Goal: Task Accomplishment & Management: Use online tool/utility

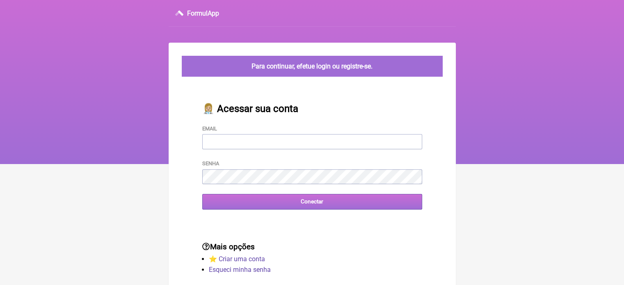
type input "[EMAIL_ADDRESS][DOMAIN_NAME]"
click at [336, 205] on input "Conectar" at bounding box center [312, 201] width 220 height 15
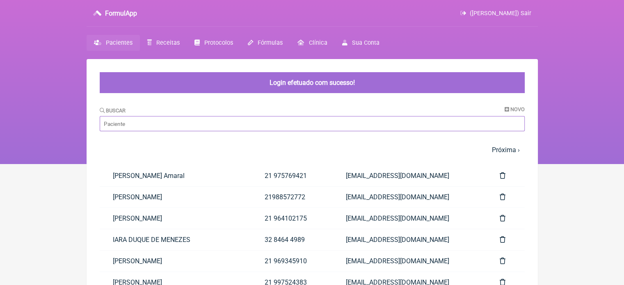
click at [232, 125] on input "Buscar" at bounding box center [312, 123] width 425 height 15
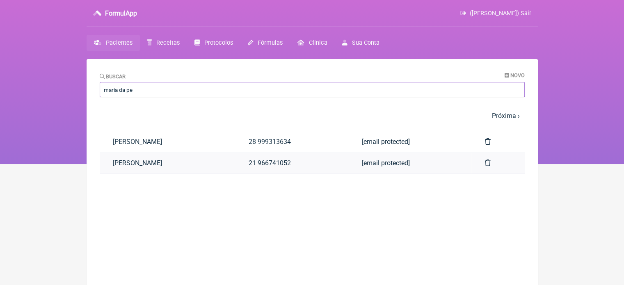
type input "maria da pe"
click at [206, 163] on link "Maria da Penha Lima Rocha" at bounding box center [168, 163] width 136 height 21
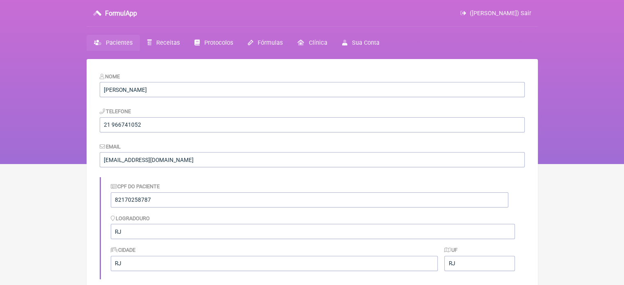
click at [116, 42] on span "Pacientes" at bounding box center [119, 42] width 27 height 7
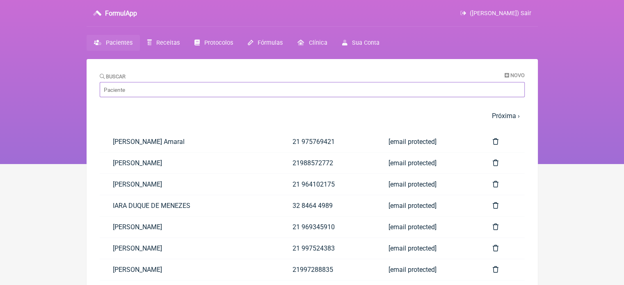
click at [132, 89] on input "Buscar" at bounding box center [312, 89] width 425 height 15
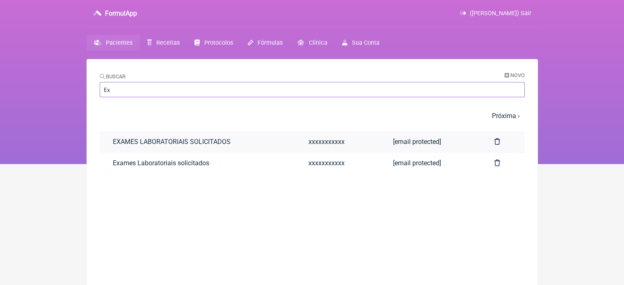
type input "Ex"
click at [124, 145] on link "EXAMES LABORATORIAIS SOLICITADOS" at bounding box center [198, 141] width 196 height 21
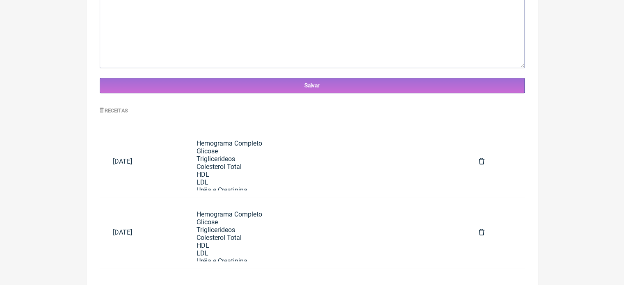
scroll to position [316, 0]
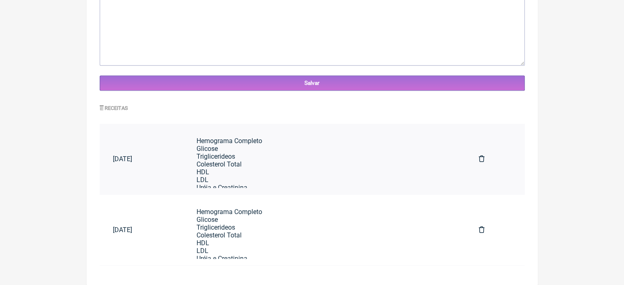
click at [263, 178] on div "Hemograma Completo Glicose Triglicerideos Colesterol Total HDL LDL Uréia e Crea…" at bounding box center [325, 269] width 256 height 265
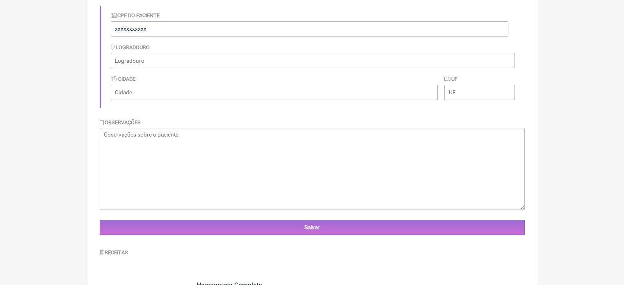
scroll to position [0, 0]
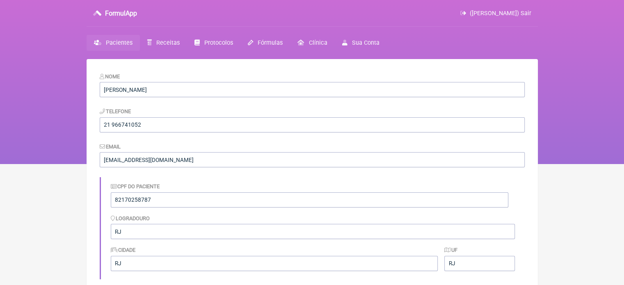
click at [124, 43] on span "Pacientes" at bounding box center [119, 42] width 27 height 7
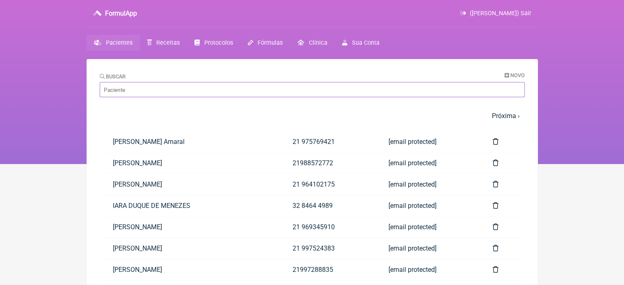
click at [150, 93] on input "Buscar" at bounding box center [312, 89] width 425 height 15
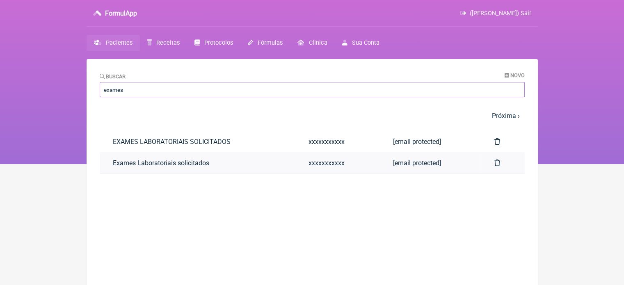
type input "exames"
click at [149, 163] on link "Exames Laboratoriais solicitados" at bounding box center [198, 163] width 196 height 21
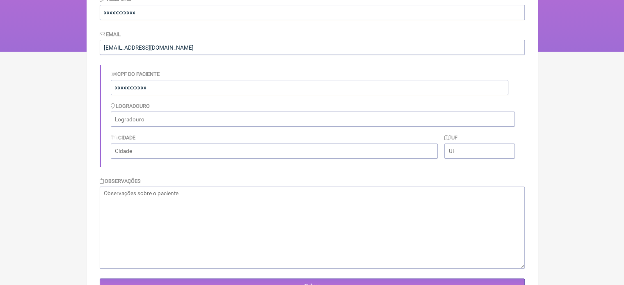
scroll to position [316, 0]
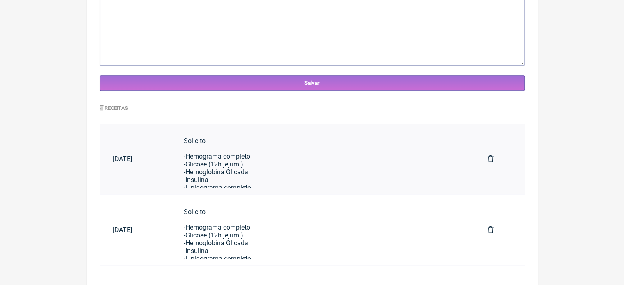
click at [370, 169] on div "Solicito : -Hemograma completo -Glicose (12h jejum ) -Hemoglobina Glicada -Insu…" at bounding box center [323, 250] width 278 height 226
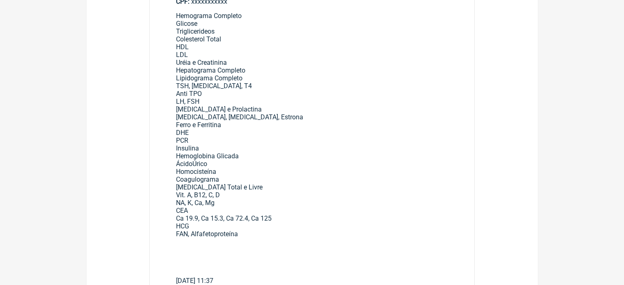
scroll to position [53, 0]
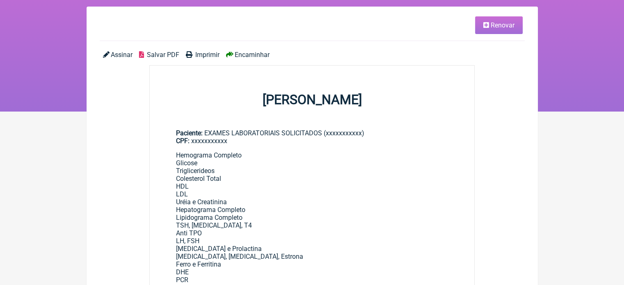
click at [509, 18] on link "Renovar" at bounding box center [499, 25] width 48 height 18
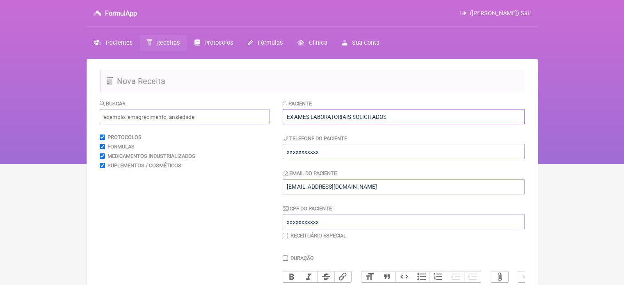
click at [456, 110] on input "EXAMES LABORATORIAIS SOLICITADOS" at bounding box center [404, 116] width 242 height 15
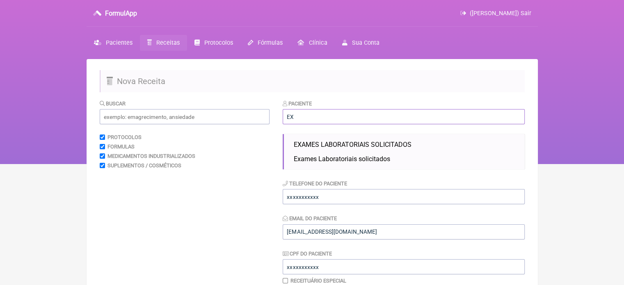
type input "E"
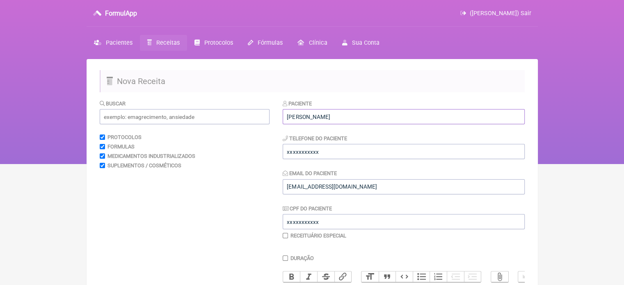
click at [306, 113] on input "Maria eduarda mercadante Fabrício Pimentel" at bounding box center [404, 116] width 242 height 15
click at [329, 116] on input "Maria Eduarda mercadante Fabrício Pimentel" at bounding box center [404, 116] width 242 height 15
click at [379, 115] on input "Maria Eduarda Mercadante Fabrício Pimentel" at bounding box center [404, 116] width 242 height 15
type input "Maria Eduarda Mercadante Fabrício Pimentel"
click at [319, 151] on input "xxxxxxxxxxx" at bounding box center [404, 151] width 242 height 15
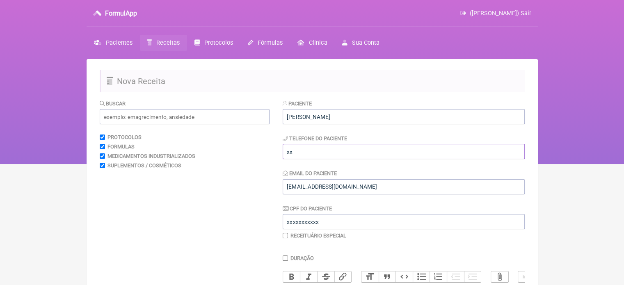
type input "x"
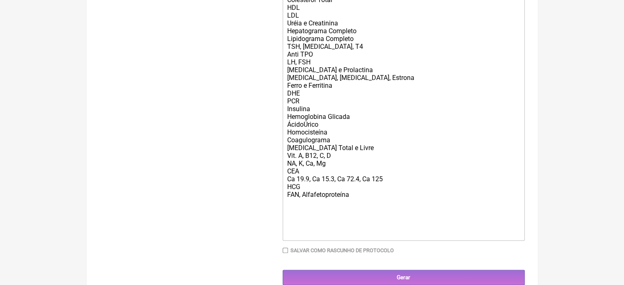
scroll to position [339, 0]
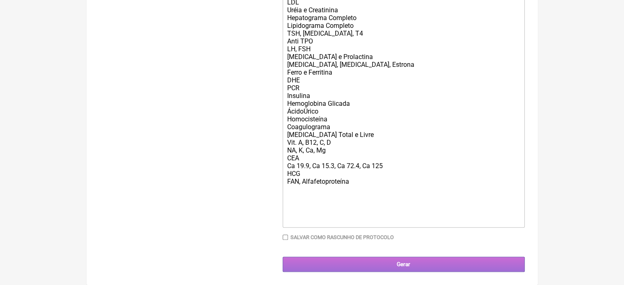
type input "989548018"
click at [469, 268] on input "Gerar" at bounding box center [404, 264] width 242 height 15
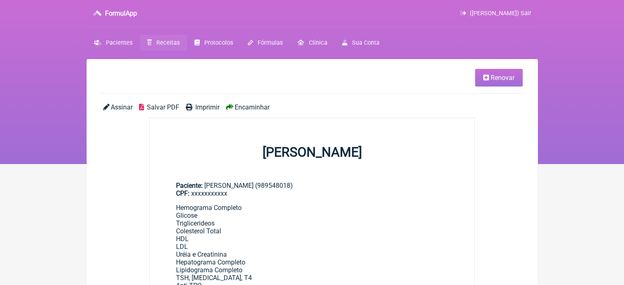
click at [497, 80] on span "Renovar" at bounding box center [503, 78] width 24 height 8
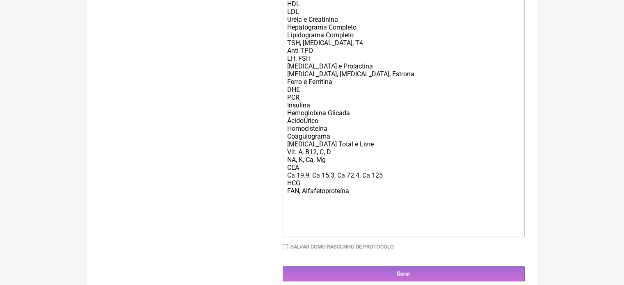
scroll to position [339, 0]
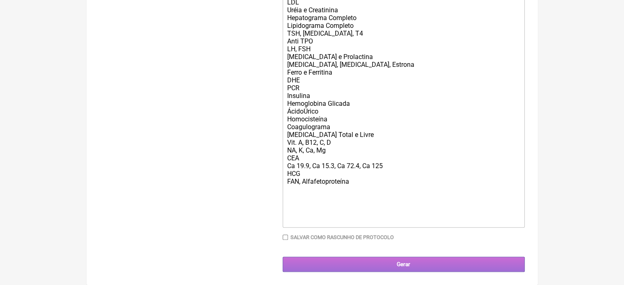
click at [374, 264] on input "Gerar" at bounding box center [404, 264] width 242 height 15
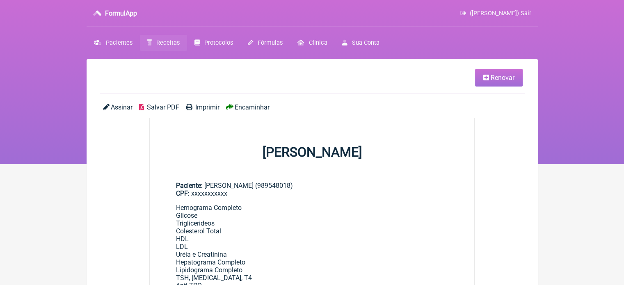
click at [251, 109] on span "Encaminhar" at bounding box center [252, 107] width 35 height 8
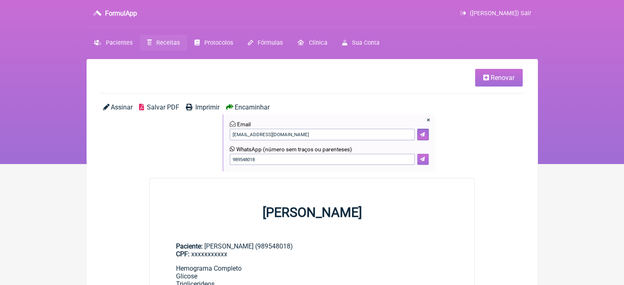
click at [425, 157] on icon at bounding box center [422, 159] width 5 height 5
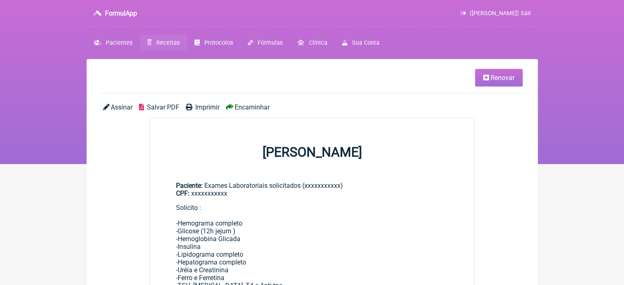
click at [507, 76] on span "Renovar" at bounding box center [503, 78] width 24 height 8
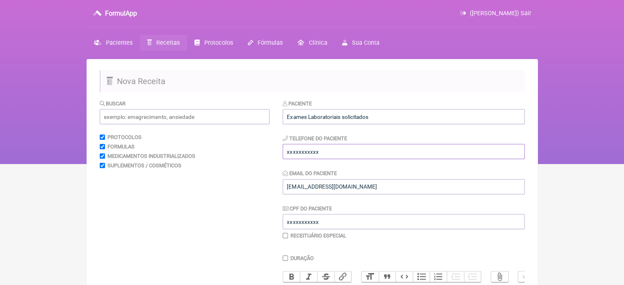
click at [371, 146] on input "xxxxxxxxxxx" at bounding box center [404, 151] width 242 height 15
type input "x"
type input "21989548018"
click at [383, 114] on input "Exames Laboratoriais solicitados" at bounding box center [404, 116] width 242 height 15
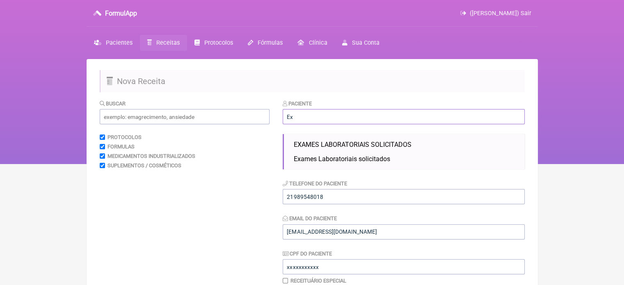
type input "E"
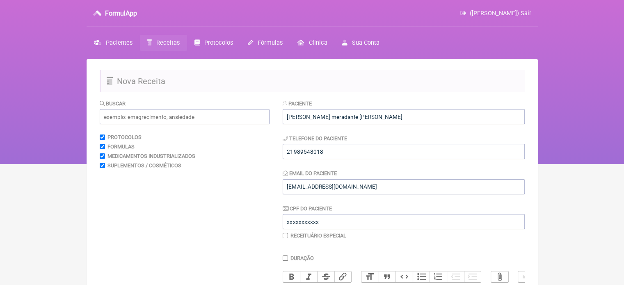
drag, startPoint x: 331, startPoint y: 113, endPoint x: 419, endPoint y: 75, distance: 96.2
click at [419, 75] on h2 "Nova Receita" at bounding box center [312, 81] width 425 height 22
click at [337, 113] on input "[PERSON_NAME] meradante [PERSON_NAME]" at bounding box center [404, 116] width 242 height 15
click at [330, 117] on input "[PERSON_NAME] [PERSON_NAME]" at bounding box center [404, 116] width 242 height 15
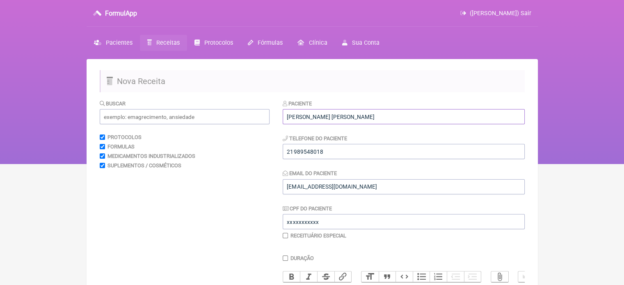
click at [330, 117] on input "[PERSON_NAME] [PERSON_NAME]" at bounding box center [404, 116] width 242 height 15
click at [360, 115] on input "[PERSON_NAME] [PERSON_NAME]" at bounding box center [404, 116] width 242 height 15
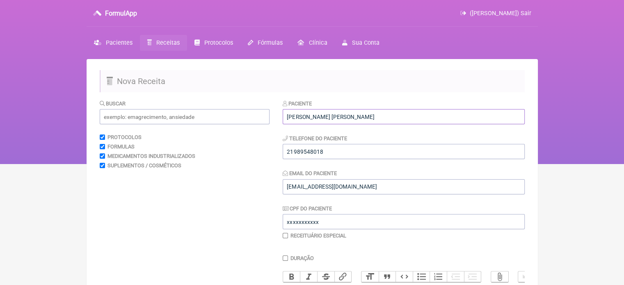
click at [360, 115] on input "[PERSON_NAME] [PERSON_NAME]" at bounding box center [404, 116] width 242 height 15
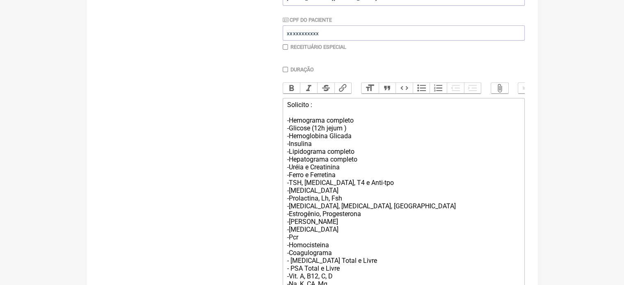
scroll to position [300, 0]
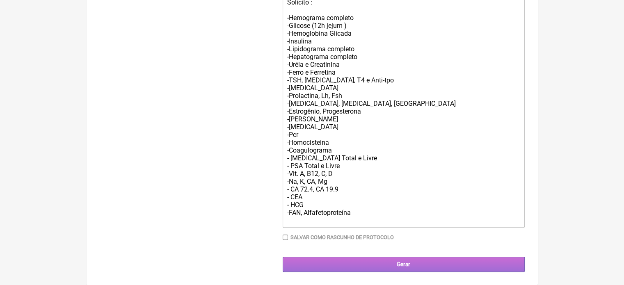
type input "Pedro Henrique Mercadante Fabrício Pimentel"
click at [482, 263] on input "Gerar" at bounding box center [404, 264] width 242 height 15
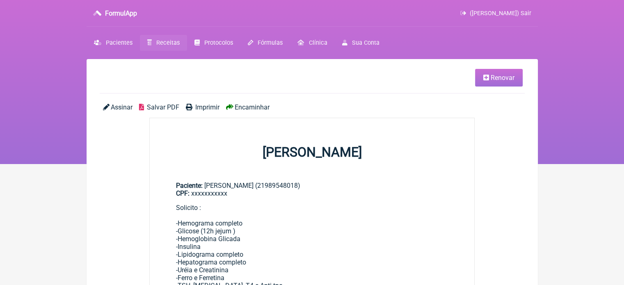
click at [240, 109] on span "Encaminhar" at bounding box center [252, 107] width 35 height 8
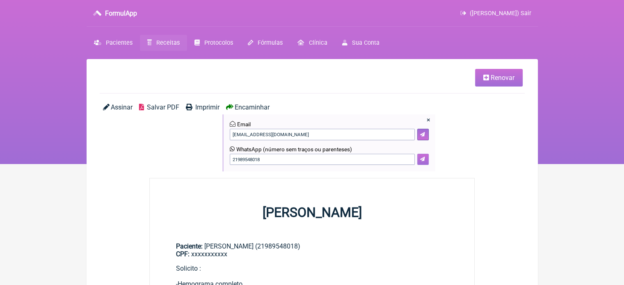
click at [422, 159] on icon at bounding box center [422, 159] width 5 height 5
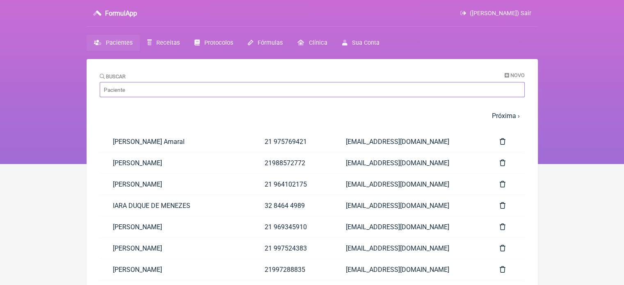
click at [131, 86] on input "Buscar" at bounding box center [312, 89] width 425 height 15
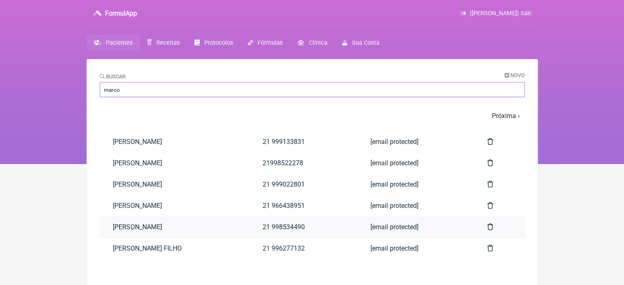
type input "marco"
click at [149, 225] on link "[PERSON_NAME]" at bounding box center [175, 227] width 150 height 21
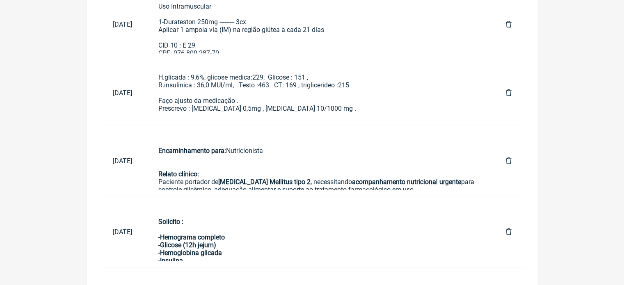
scroll to position [524, 0]
